Goal: Task Accomplishment & Management: Manage account settings

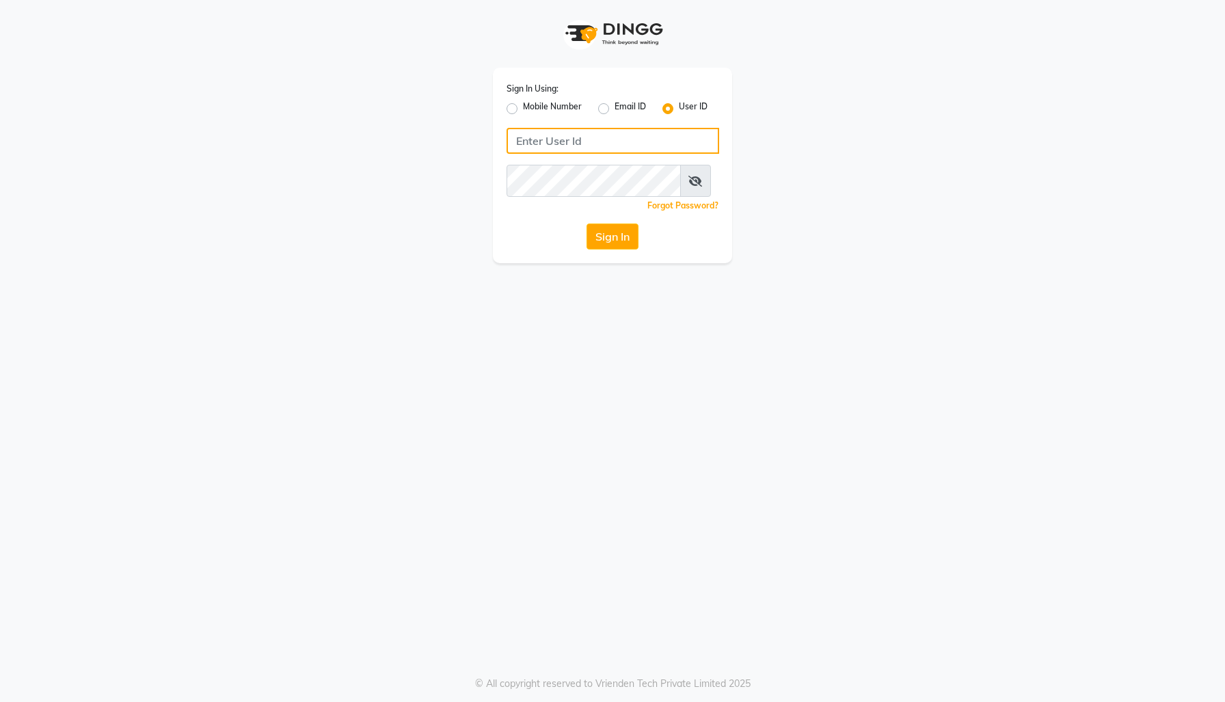
click at [597, 154] on input "Username" at bounding box center [613, 141] width 213 height 26
type input "pj@dingg"
click at [586, 224] on button "Sign In" at bounding box center [612, 237] width 52 height 26
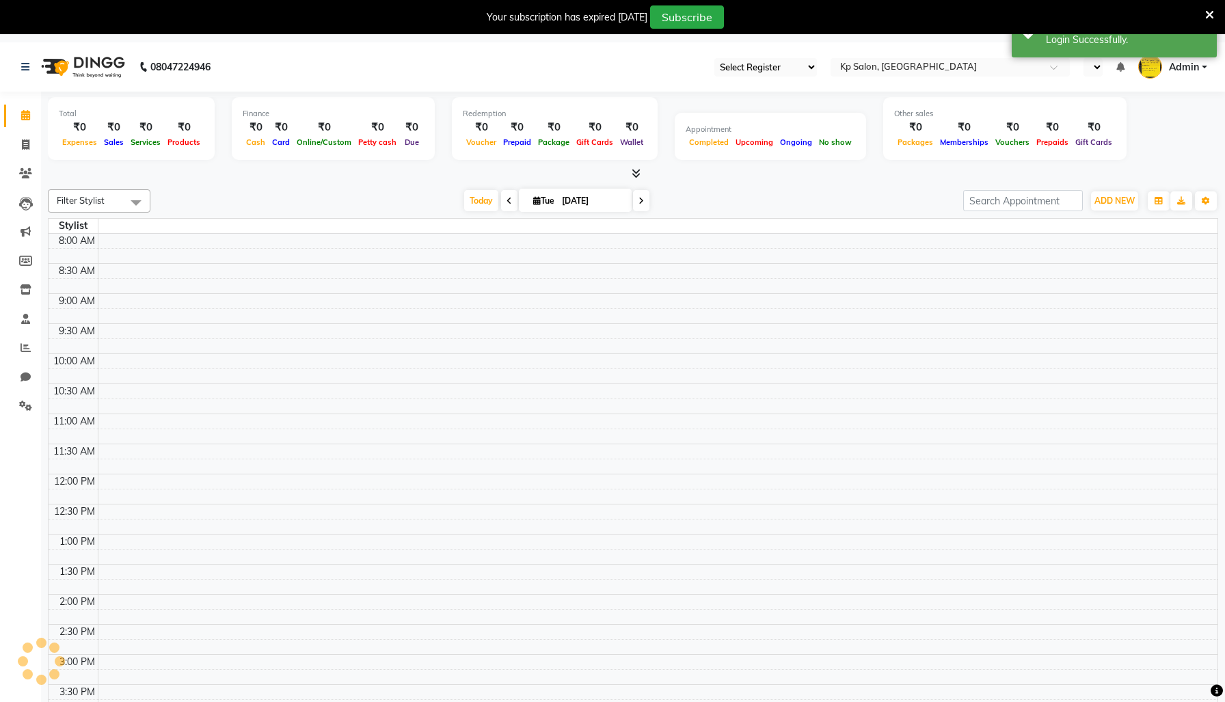
select select "15"
select select "en"
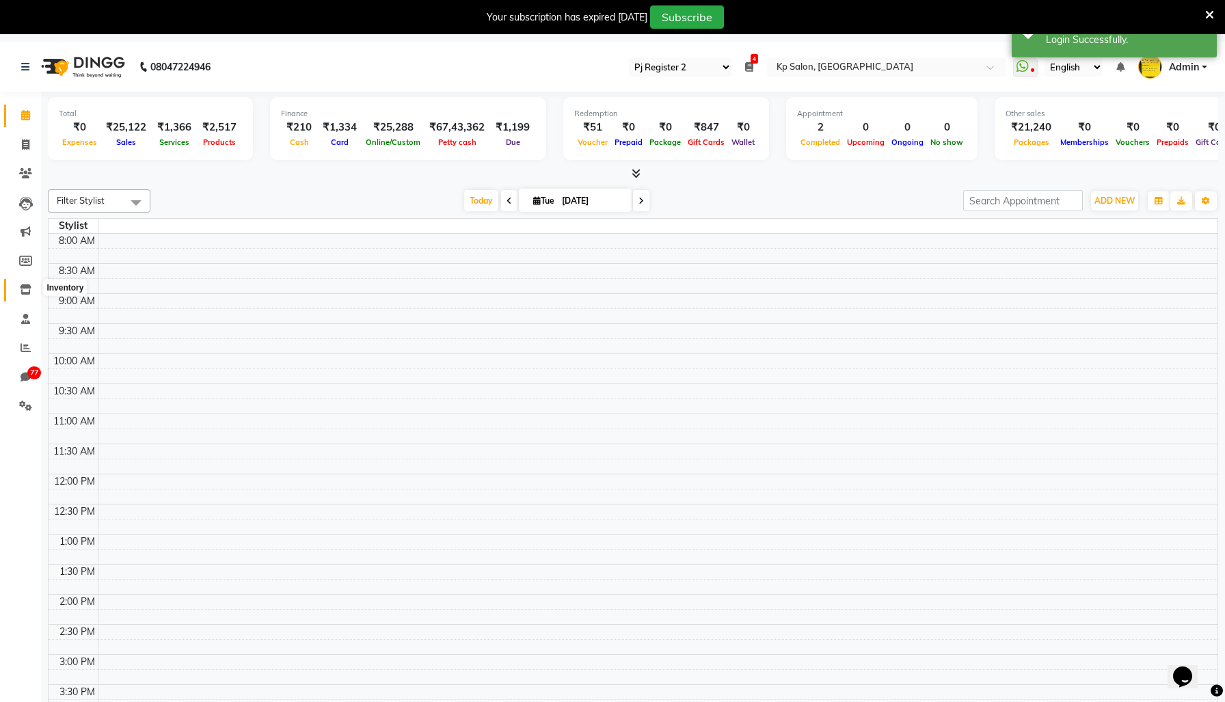
click at [16, 295] on span at bounding box center [26, 290] width 24 height 16
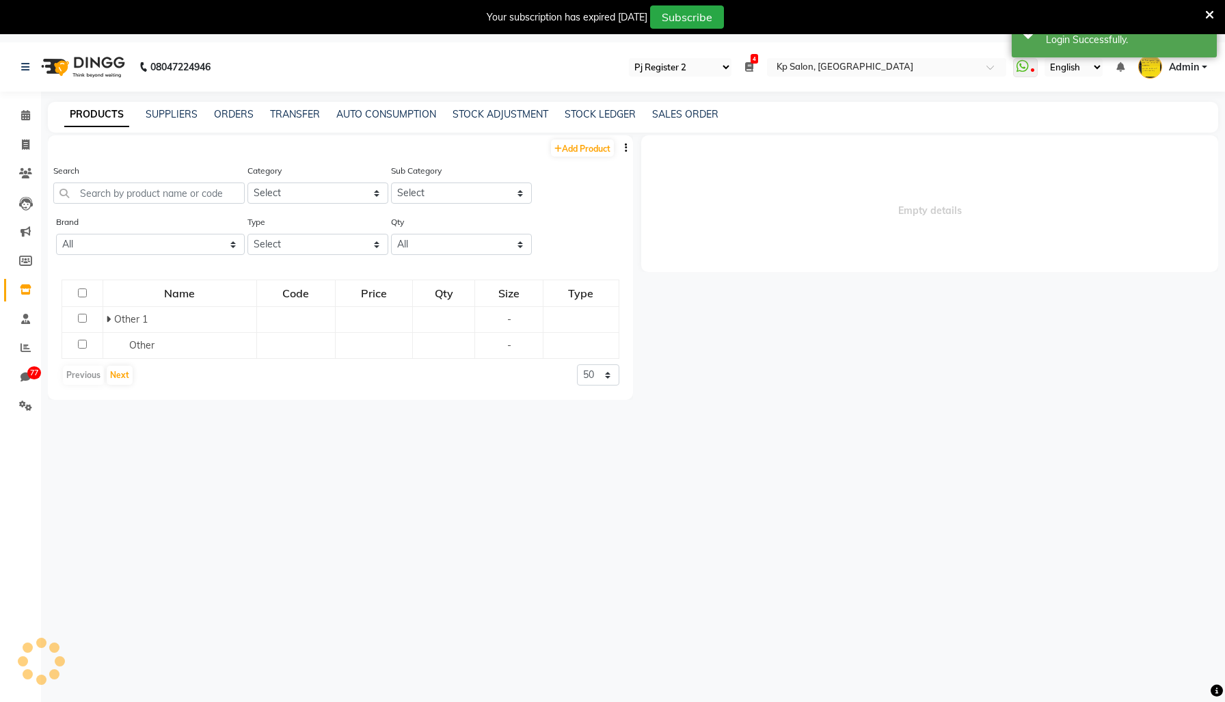
select select
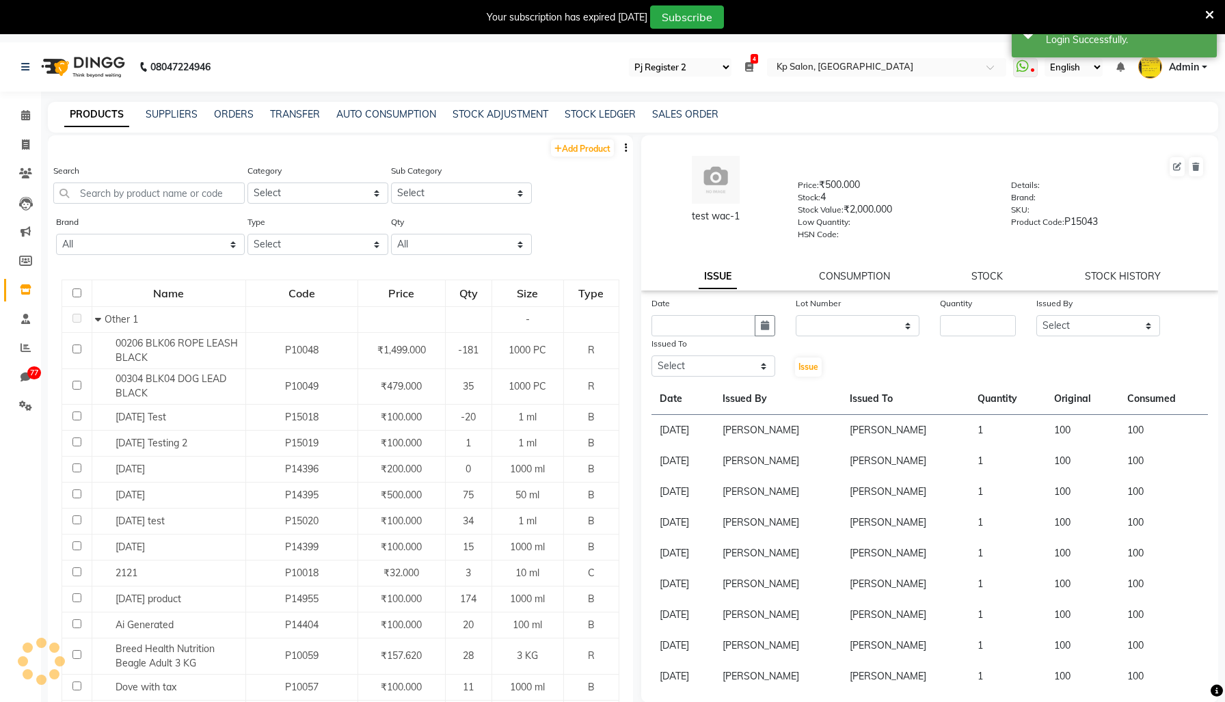
click at [186, 189] on div "Search" at bounding box center [148, 183] width 191 height 40
click at [194, 202] on input "text" at bounding box center [148, 193] width 191 height 21
paste input "Makeup Remover"
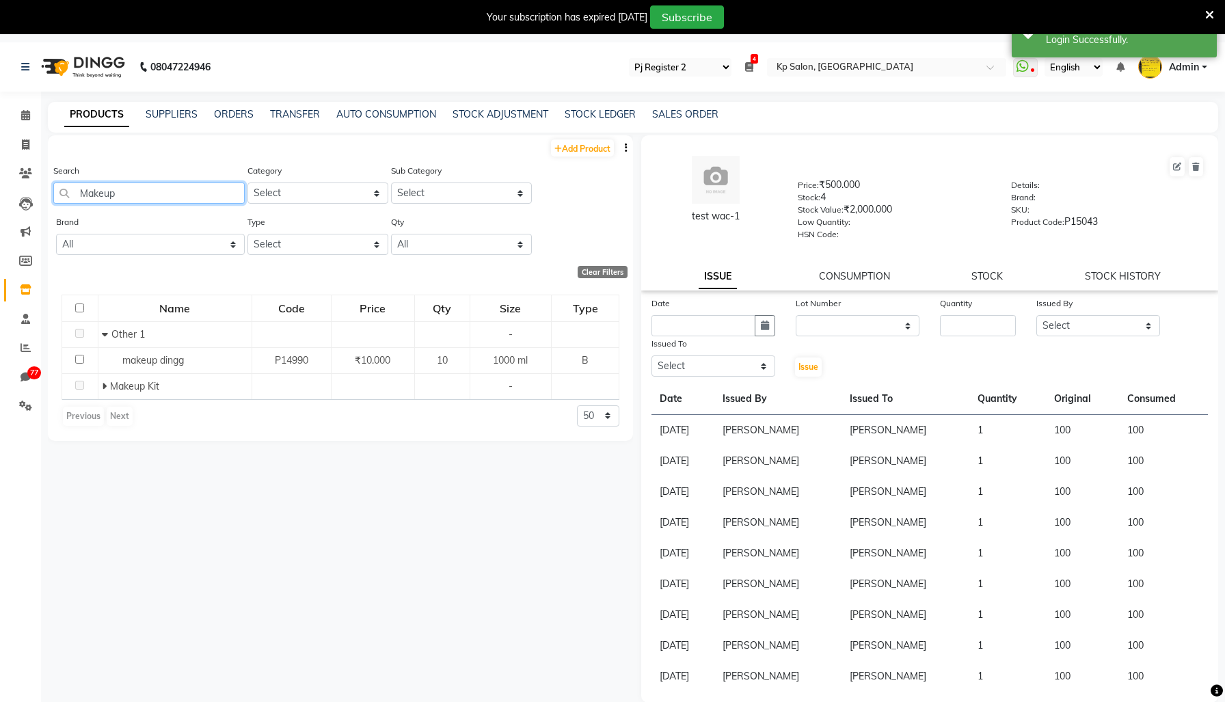
type input "Makeup"
click at [416, 202] on select "Select" at bounding box center [461, 193] width 141 height 21
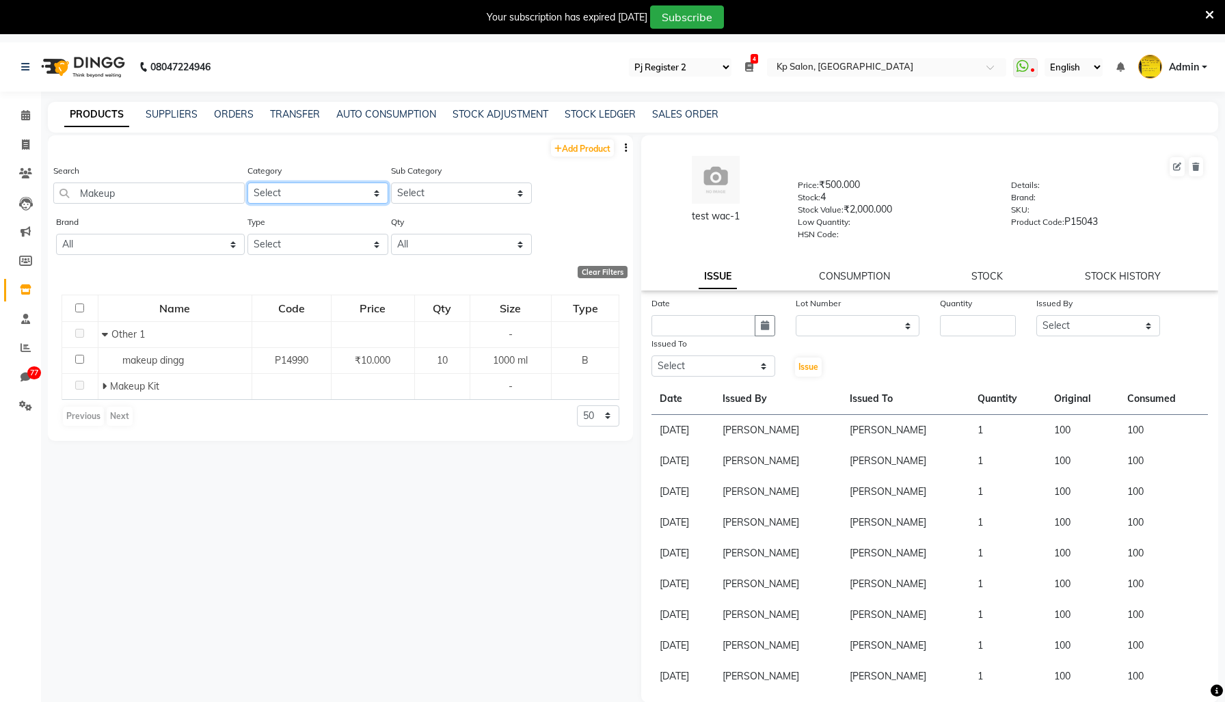
click at [336, 204] on select "Select Makeup salon hair cat salon hair cat salon new Test Cat 2 Test Cat 3 App…" at bounding box center [317, 193] width 141 height 21
select select "22501200"
click at [248, 193] on select "Select Makeup salon hair cat salon hair cat salon new Test Cat 2 Test Cat 3 App…" at bounding box center [317, 193] width 141 height 21
click at [424, 204] on select "Select" at bounding box center [461, 193] width 141 height 21
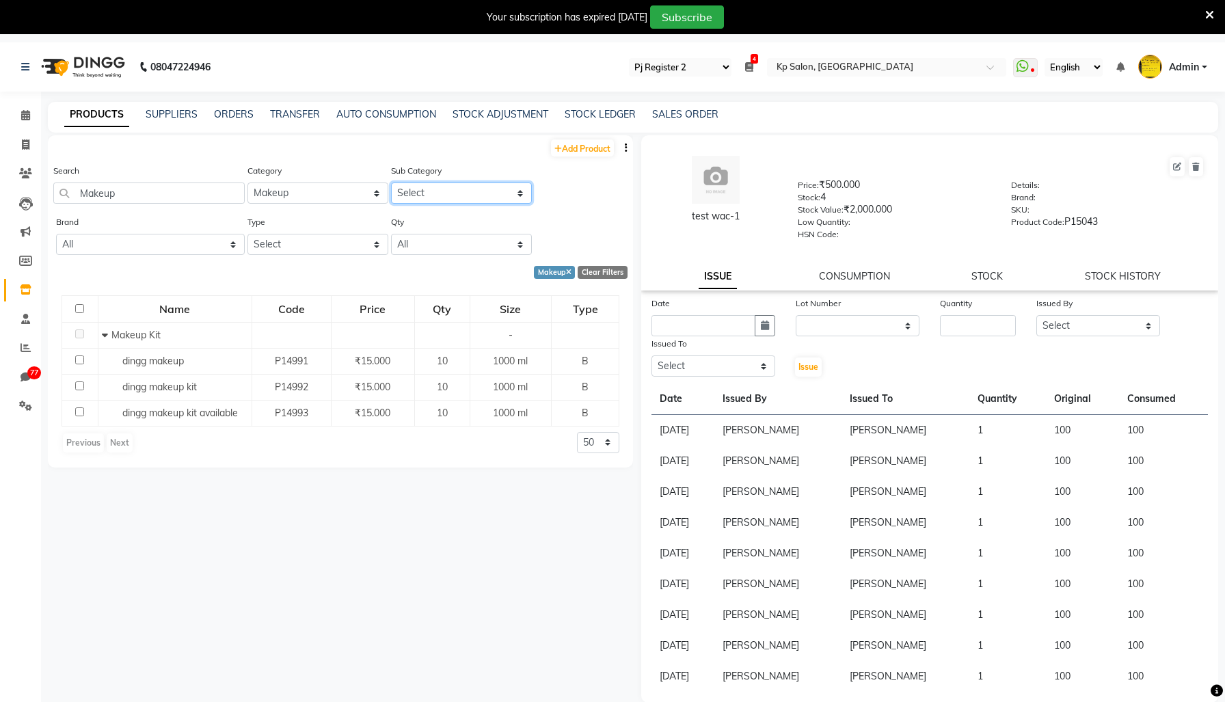
select select "22501207"
click at [391, 193] on select "Select Eyes Lips Makeup Remover Makeup Kit Face Nails Tools Brushes Other Makeup" at bounding box center [461, 193] width 141 height 21
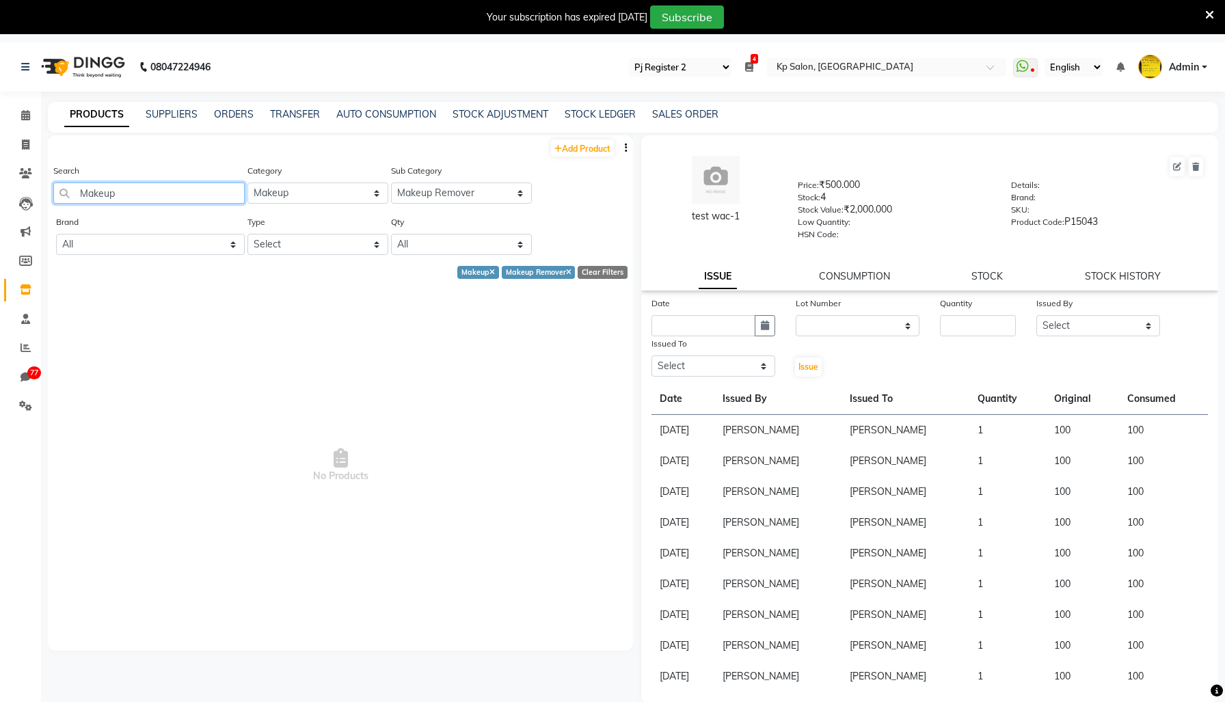
click at [116, 204] on input "Makeup" at bounding box center [148, 193] width 191 height 21
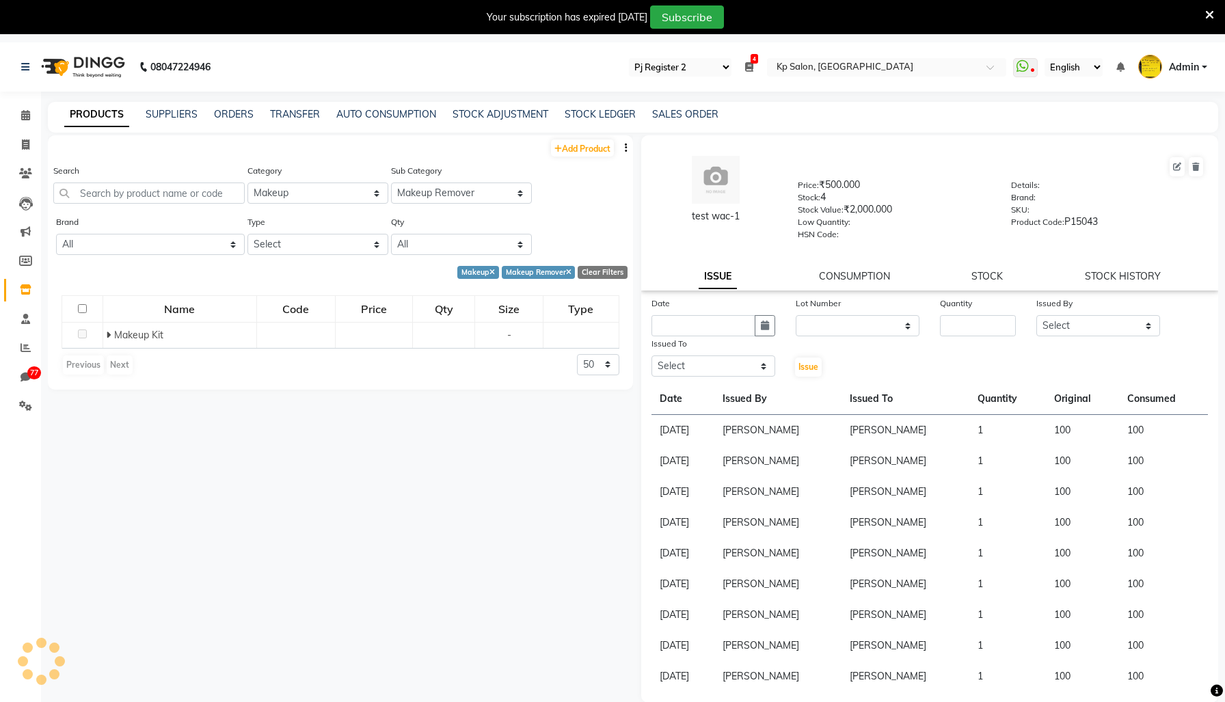
click at [139, 149] on div "Add Product" at bounding box center [340, 146] width 585 height 23
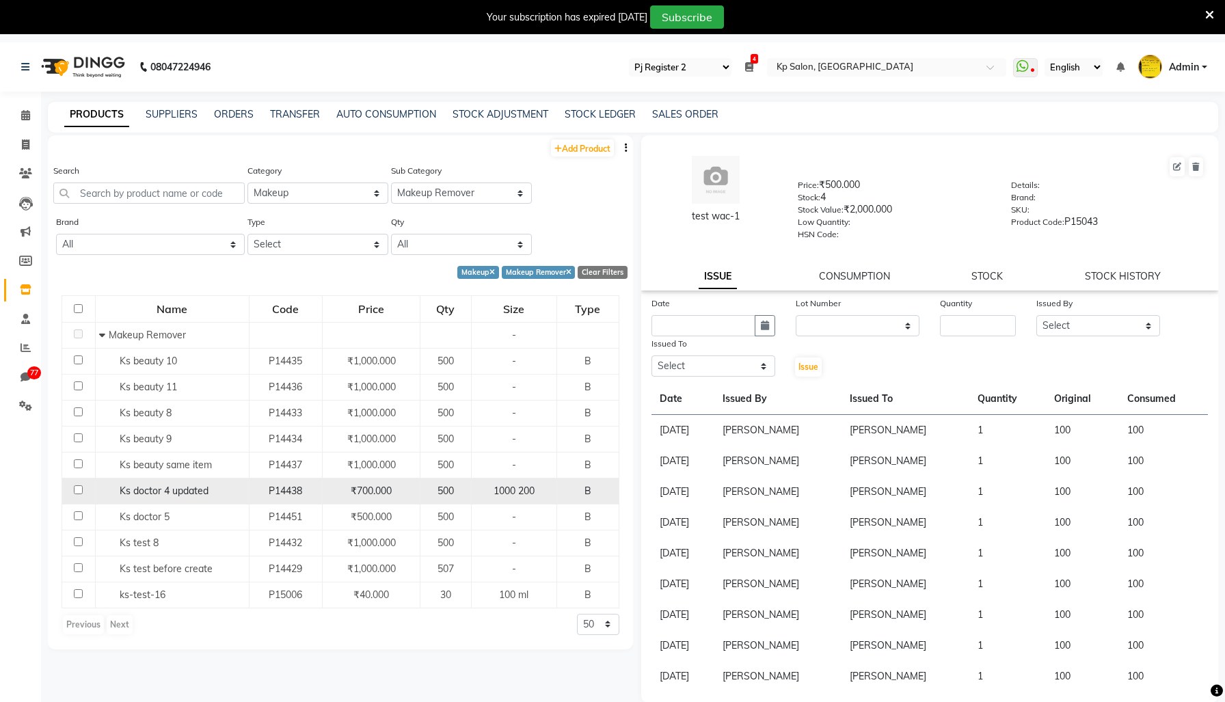
scroll to position [56, 0]
